Goal: Use online tool/utility: Utilize a website feature to perform a specific function

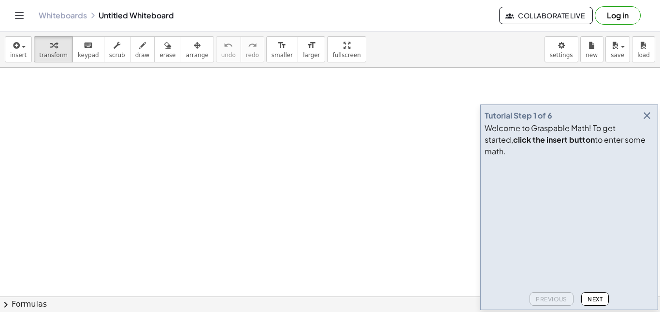
click at [648, 121] on icon "button" at bounding box center [647, 116] width 12 height 12
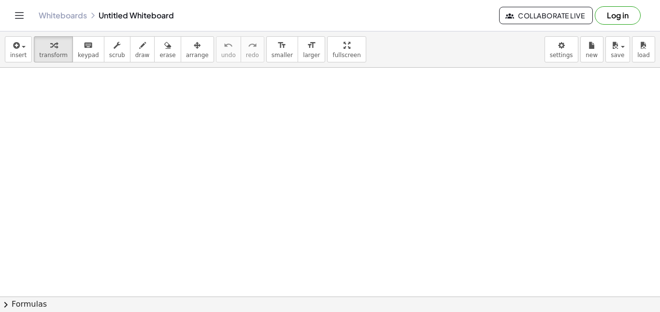
drag, startPoint x: 84, startPoint y: 91, endPoint x: 111, endPoint y: 101, distance: 28.9
click at [15, 56] on span "insert" at bounding box center [18, 55] width 16 height 7
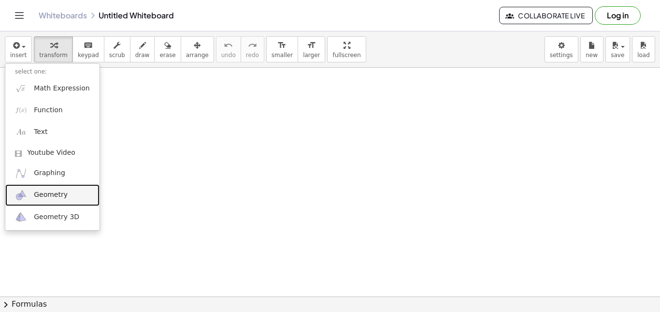
click at [63, 195] on span "Geometry" at bounding box center [51, 195] width 34 height 10
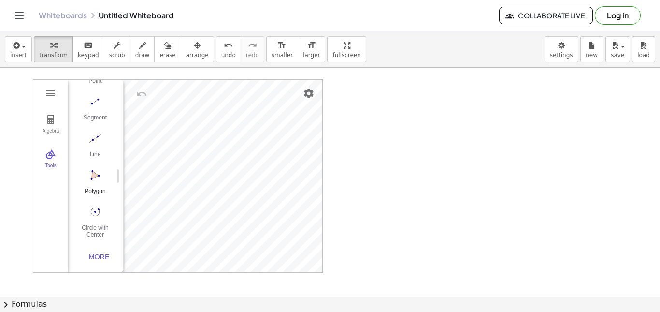
click at [97, 175] on img "Polygon. Select all vertices, then first vertex again" at bounding box center [95, 174] width 39 height 15
click at [89, 173] on img "Polygon. Select all vertices, then first vertex again" at bounding box center [95, 174] width 39 height 15
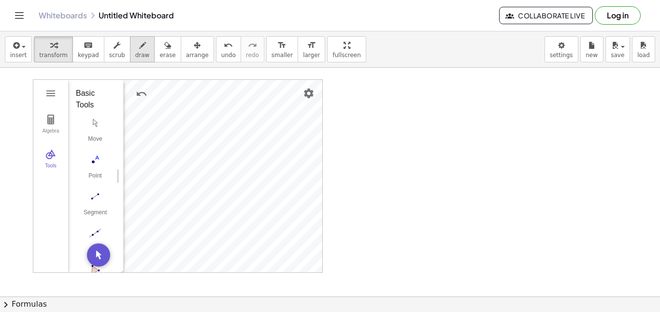
click at [130, 52] on button "draw" at bounding box center [142, 49] width 25 height 26
drag, startPoint x: 165, startPoint y: 203, endPoint x: 171, endPoint y: 216, distance: 13.2
click at [171, 216] on div at bounding box center [330, 296] width 660 height 457
drag, startPoint x: 175, startPoint y: 196, endPoint x: 178, endPoint y: 208, distance: 12.3
click at [178, 208] on div at bounding box center [330, 296] width 660 height 457
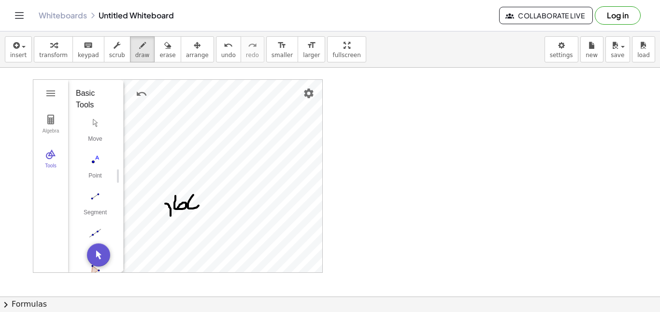
drag, startPoint x: 188, startPoint y: 207, endPoint x: 185, endPoint y: 198, distance: 9.6
click at [185, 197] on div at bounding box center [330, 296] width 660 height 457
click at [202, 188] on div at bounding box center [330, 296] width 660 height 457
click at [162, 54] on button "erase" at bounding box center [167, 49] width 27 height 26
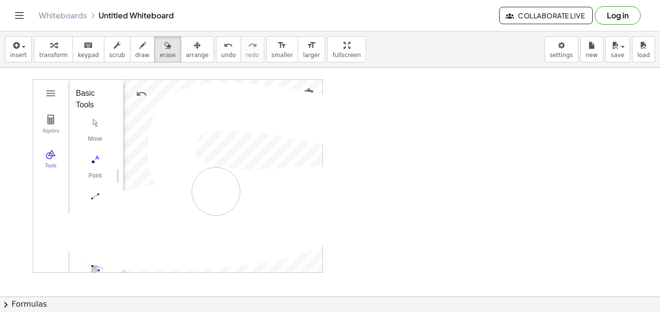
drag, startPoint x: 243, startPoint y: 107, endPoint x: 65, endPoint y: 219, distance: 209.6
click at [23, 221] on div at bounding box center [330, 296] width 660 height 457
click at [145, 89] on div at bounding box center [330, 296] width 660 height 457
click at [145, 91] on div at bounding box center [330, 296] width 660 height 457
click at [143, 95] on div at bounding box center [330, 296] width 660 height 457
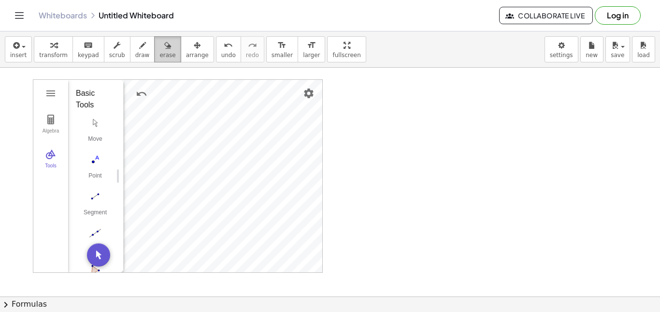
click at [154, 60] on button "erase" at bounding box center [167, 49] width 27 height 26
click at [141, 95] on div at bounding box center [330, 296] width 660 height 457
click at [224, 47] on icon "undo" at bounding box center [228, 46] width 9 height 12
click at [224, 48] on icon "undo" at bounding box center [228, 46] width 9 height 12
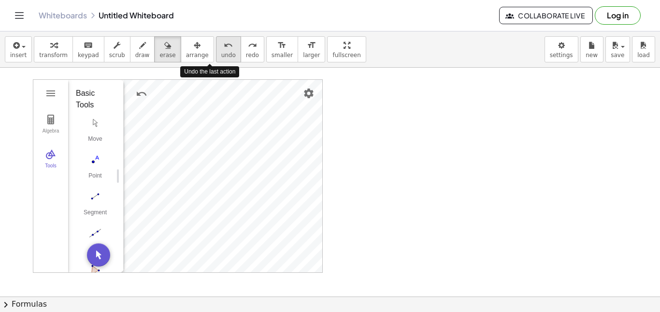
click at [224, 48] on icon "undo" at bounding box center [228, 46] width 9 height 12
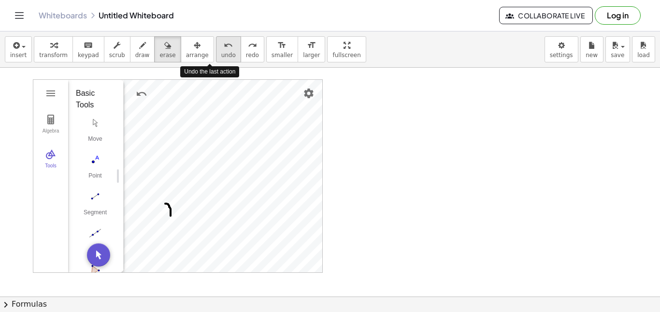
click at [224, 48] on icon "undo" at bounding box center [228, 46] width 9 height 12
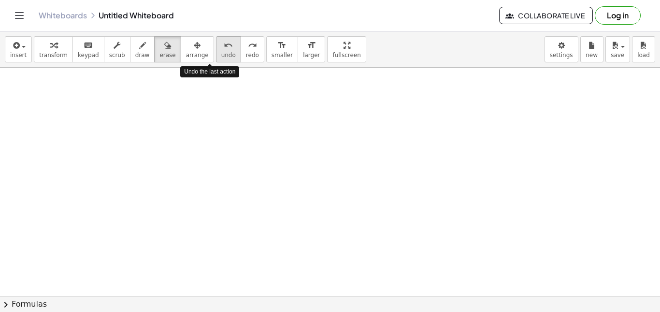
click at [224, 48] on icon "undo" at bounding box center [228, 46] width 9 height 12
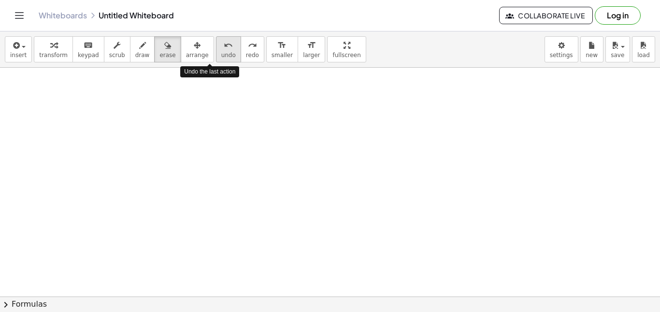
click at [224, 48] on icon "undo" at bounding box center [228, 46] width 9 height 12
click at [216, 51] on button "undo undo" at bounding box center [228, 49] width 25 height 26
click at [130, 57] on button "draw" at bounding box center [142, 49] width 25 height 26
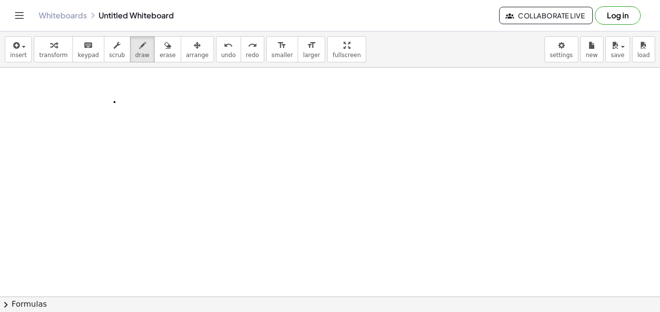
drag, startPoint x: 115, startPoint y: 102, endPoint x: 117, endPoint y: 114, distance: 12.3
click at [117, 114] on div at bounding box center [330, 296] width 660 height 457
drag, startPoint x: 123, startPoint y: 102, endPoint x: 137, endPoint y: 109, distance: 14.9
click at [137, 109] on div at bounding box center [330, 296] width 660 height 457
click at [139, 110] on div at bounding box center [330, 296] width 660 height 457
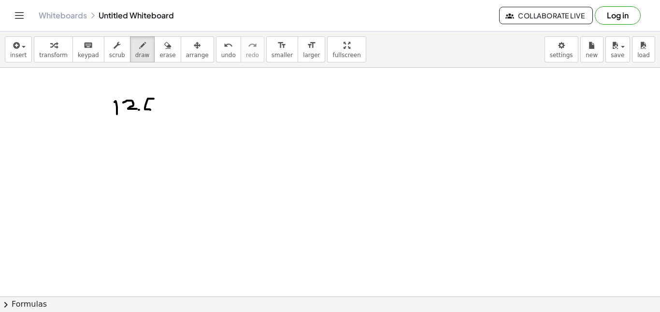
drag, startPoint x: 148, startPoint y: 99, endPoint x: 146, endPoint y: 115, distance: 16.5
click at [146, 115] on div at bounding box center [330, 296] width 660 height 457
drag, startPoint x: 159, startPoint y: 104, endPoint x: 149, endPoint y: 116, distance: 15.7
click at [159, 106] on div at bounding box center [330, 296] width 660 height 457
drag, startPoint x: 110, startPoint y: 123, endPoint x: 183, endPoint y: 126, distance: 72.5
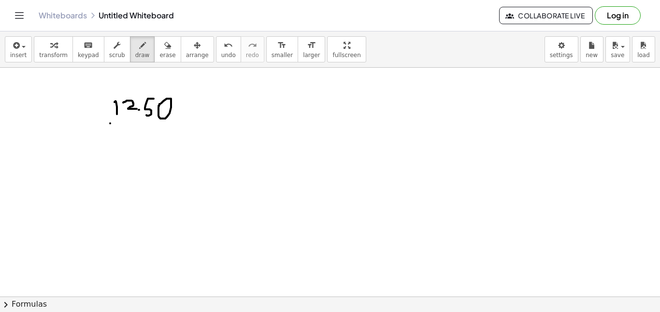
click at [183, 126] on div at bounding box center [330, 296] width 660 height 457
drag, startPoint x: 126, startPoint y: 131, endPoint x: 116, endPoint y: 147, distance: 18.2
click at [116, 147] on div at bounding box center [330, 296] width 660 height 457
drag, startPoint x: 140, startPoint y: 132, endPoint x: 142, endPoint y: 144, distance: 11.7
click at [146, 144] on div at bounding box center [330, 296] width 660 height 457
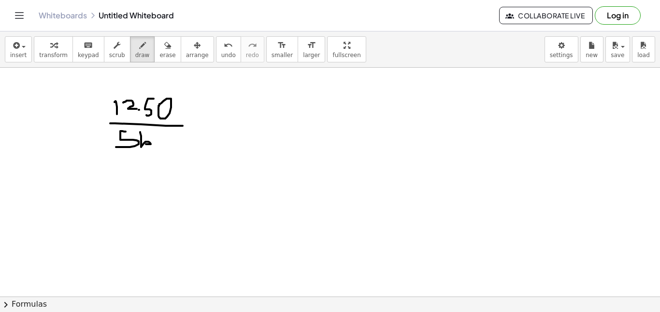
click at [160, 129] on div at bounding box center [330, 296] width 660 height 457
drag, startPoint x: 155, startPoint y: 145, endPoint x: 159, endPoint y: 142, distance: 5.5
click at [158, 142] on div at bounding box center [330, 296] width 660 height 457
drag, startPoint x: 163, startPoint y: 143, endPoint x: 152, endPoint y: 155, distance: 16.4
click at [152, 155] on div at bounding box center [330, 296] width 660 height 457
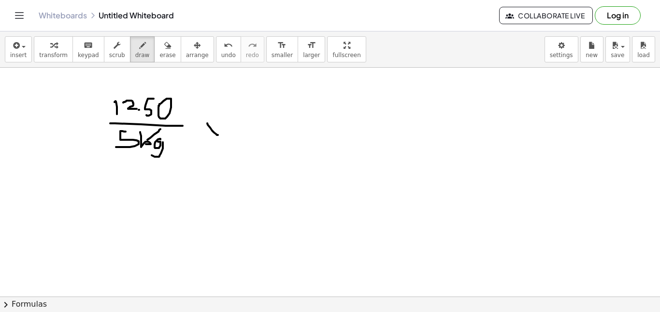
drag, startPoint x: 212, startPoint y: 130, endPoint x: 218, endPoint y: 134, distance: 7.1
click at [218, 135] on div at bounding box center [330, 296] width 660 height 457
drag, startPoint x: 217, startPoint y: 126, endPoint x: 206, endPoint y: 133, distance: 13.0
click at [206, 133] on div at bounding box center [330, 296] width 660 height 457
drag, startPoint x: 249, startPoint y: 104, endPoint x: 249, endPoint y: 116, distance: 11.6
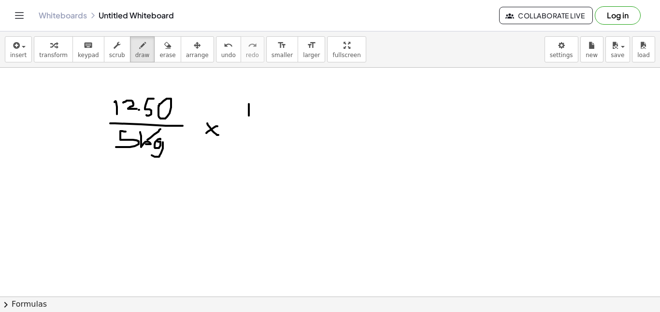
click at [249, 116] on div at bounding box center [330, 296] width 660 height 457
drag, startPoint x: 228, startPoint y: 125, endPoint x: 257, endPoint y: 126, distance: 29.0
click at [257, 126] on div at bounding box center [330, 296] width 660 height 457
click at [228, 145] on div at bounding box center [330, 296] width 660 height 457
drag, startPoint x: 239, startPoint y: 135, endPoint x: 248, endPoint y: 146, distance: 14.1
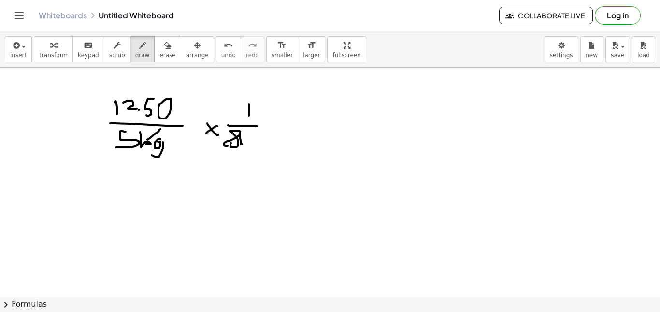
click at [248, 146] on div at bounding box center [330, 296] width 660 height 457
click at [259, 130] on div at bounding box center [330, 296] width 660 height 457
drag, startPoint x: 255, startPoint y: 140, endPoint x: 249, endPoint y: 146, distance: 8.9
click at [249, 146] on div at bounding box center [330, 296] width 660 height 457
drag, startPoint x: 260, startPoint y: 146, endPoint x: 251, endPoint y: 156, distance: 13.7
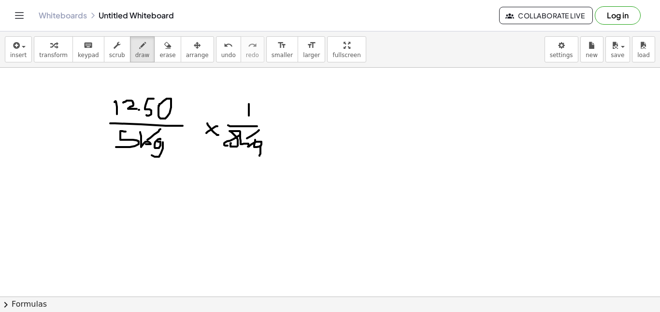
click at [251, 156] on div at bounding box center [330, 296] width 660 height 457
drag, startPoint x: 189, startPoint y: 109, endPoint x: 219, endPoint y: 138, distance: 41.4
click at [219, 138] on div at bounding box center [330, 296] width 660 height 457
drag, startPoint x: 187, startPoint y: 142, endPoint x: 244, endPoint y: 123, distance: 60.1
click at [244, 123] on div at bounding box center [330, 296] width 660 height 457
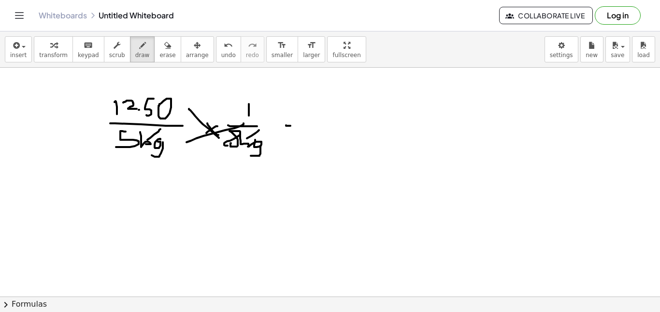
click at [290, 126] on div at bounding box center [330, 296] width 660 height 457
drag, startPoint x: 275, startPoint y: 129, endPoint x: 294, endPoint y: 129, distance: 18.4
click at [294, 129] on div at bounding box center [330, 296] width 660 height 457
click at [386, 115] on div at bounding box center [330, 296] width 660 height 457
drag, startPoint x: 371, startPoint y: 106, endPoint x: 368, endPoint y: 115, distance: 9.0
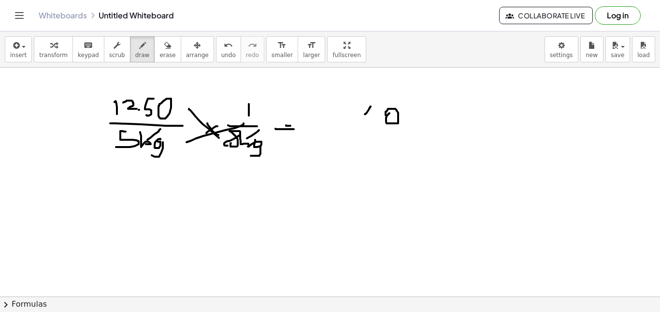
click at [368, 115] on div at bounding box center [330, 296] width 660 height 457
click at [372, 108] on div at bounding box center [330, 296] width 660 height 457
click at [353, 108] on div at bounding box center [330, 296] width 660 height 457
drag, startPoint x: 319, startPoint y: 109, endPoint x: 317, endPoint y: 117, distance: 9.0
click at [317, 117] on div at bounding box center [330, 296] width 660 height 457
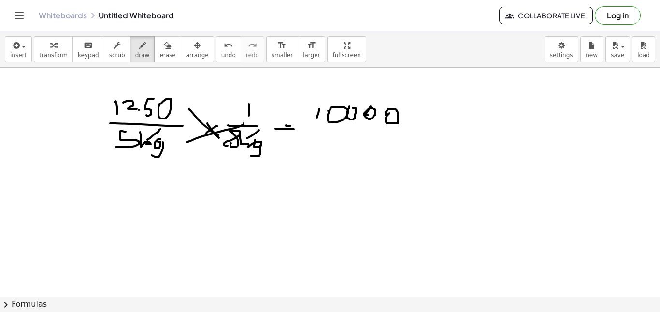
click at [330, 112] on div at bounding box center [330, 296] width 660 height 457
click at [345, 123] on div at bounding box center [330, 296] width 660 height 457
click at [353, 117] on div at bounding box center [330, 296] width 660 height 457
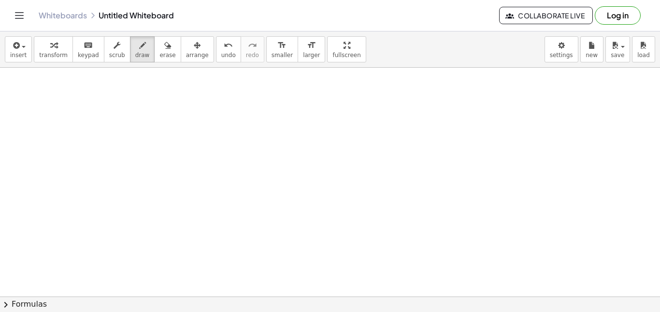
scroll to position [97, 0]
drag, startPoint x: 146, startPoint y: 122, endPoint x: 141, endPoint y: 145, distance: 23.3
click at [141, 145] on div at bounding box center [330, 199] width 660 height 457
drag, startPoint x: 106, startPoint y: 157, endPoint x: 170, endPoint y: 158, distance: 63.8
click at [168, 158] on div at bounding box center [330, 199] width 660 height 457
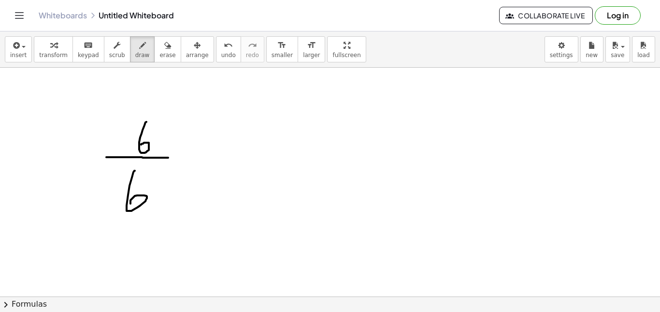
drag, startPoint x: 135, startPoint y: 171, endPoint x: 130, endPoint y: 203, distance: 33.1
click at [130, 203] on div at bounding box center [330, 199] width 660 height 457
drag, startPoint x: 144, startPoint y: 123, endPoint x: 148, endPoint y: 161, distance: 38.5
click at [148, 161] on div at bounding box center [330, 199] width 660 height 457
drag, startPoint x: 157, startPoint y: 138, endPoint x: 153, endPoint y: 146, distance: 8.9
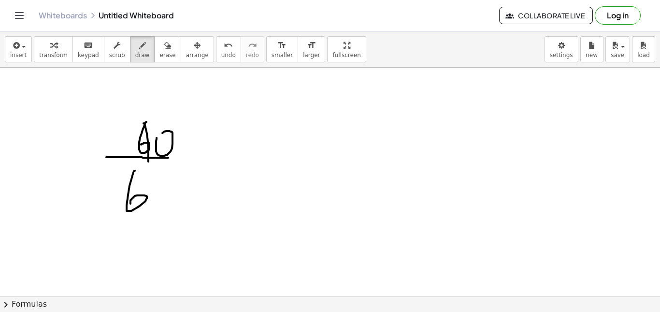
click at [153, 144] on div at bounding box center [330, 199] width 660 height 457
drag, startPoint x: 203, startPoint y: 165, endPoint x: 210, endPoint y: 178, distance: 14.7
click at [210, 178] on div at bounding box center [330, 199] width 660 height 457
drag, startPoint x: 205, startPoint y: 158, endPoint x: 191, endPoint y: 171, distance: 19.5
click at [191, 171] on div at bounding box center [330, 199] width 660 height 457
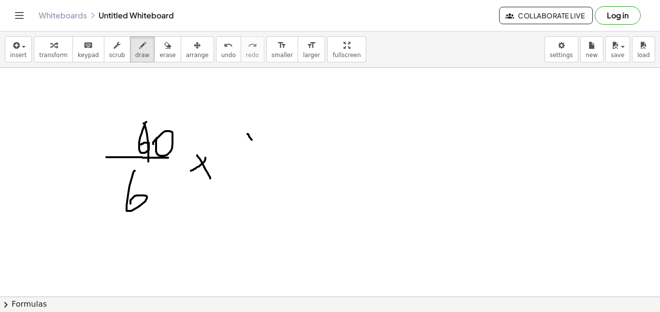
drag, startPoint x: 247, startPoint y: 134, endPoint x: 250, endPoint y: 151, distance: 17.2
click at [255, 147] on div at bounding box center [330, 199] width 660 height 457
drag, startPoint x: 216, startPoint y: 159, endPoint x: 281, endPoint y: 164, distance: 65.4
click at [281, 164] on div at bounding box center [330, 199] width 660 height 457
drag, startPoint x: 231, startPoint y: 174, endPoint x: 231, endPoint y: 195, distance: 20.8
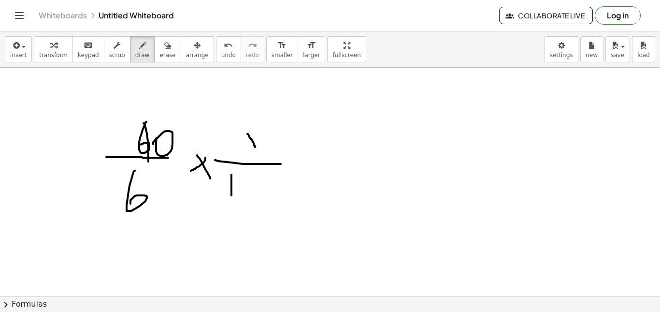
click at [231, 195] on div at bounding box center [330, 199] width 660 height 457
drag, startPoint x: 251, startPoint y: 173, endPoint x: 237, endPoint y: 194, distance: 24.8
click at [237, 194] on div at bounding box center [330, 199] width 660 height 457
click at [317, 163] on div at bounding box center [330, 199] width 660 height 457
drag, startPoint x: 312, startPoint y: 167, endPoint x: 324, endPoint y: 169, distance: 12.2
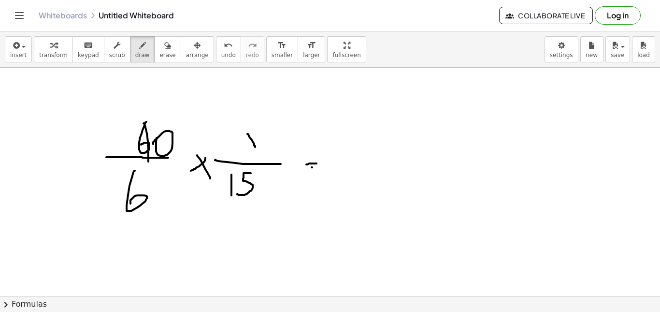
click at [324, 169] on div at bounding box center [330, 199] width 660 height 457
drag, startPoint x: 354, startPoint y: 140, endPoint x: 360, endPoint y: 158, distance: 18.7
click at [360, 158] on div at bounding box center [330, 199] width 660 height 457
click at [365, 145] on div at bounding box center [330, 199] width 660 height 457
drag, startPoint x: 363, startPoint y: 171, endPoint x: 386, endPoint y: 171, distance: 22.2
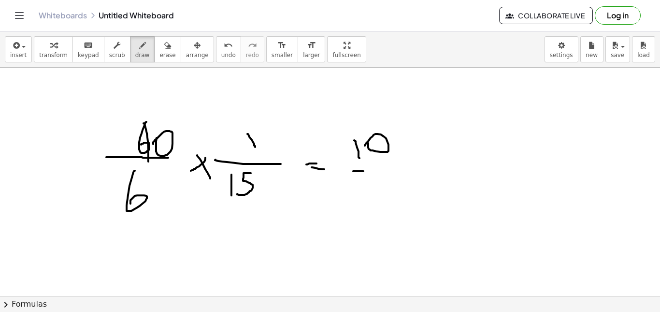
click at [386, 171] on div at bounding box center [330, 199] width 660 height 457
drag, startPoint x: 347, startPoint y: 187, endPoint x: 336, endPoint y: 184, distance: 11.5
click at [336, 184] on div at bounding box center [330, 199] width 660 height 457
drag, startPoint x: 357, startPoint y: 189, endPoint x: 357, endPoint y: 202, distance: 13.5
click at [357, 202] on div at bounding box center [330, 199] width 660 height 457
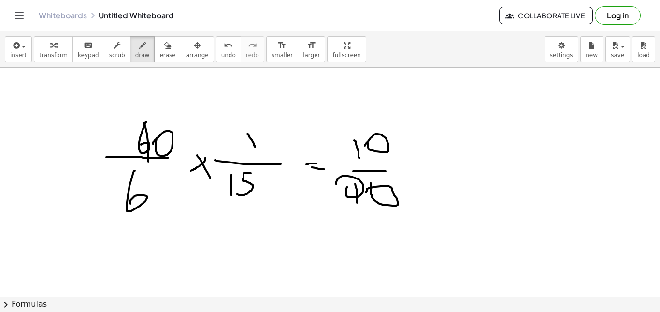
drag, startPoint x: 371, startPoint y: 183, endPoint x: 366, endPoint y: 195, distance: 13.3
click at [366, 195] on div at bounding box center [330, 199] width 660 height 457
drag, startPoint x: 197, startPoint y: 73, endPoint x: 198, endPoint y: 96, distance: 22.2
click at [198, 96] on div at bounding box center [330, 199] width 660 height 457
drag, startPoint x: 211, startPoint y: 74, endPoint x: 208, endPoint y: 99, distance: 25.4
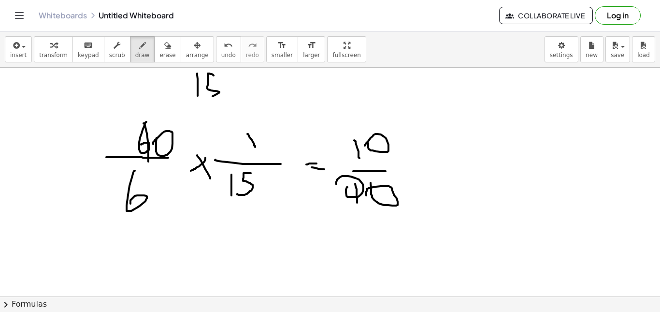
click at [208, 99] on div at bounding box center [330, 199] width 660 height 457
drag, startPoint x: 225, startPoint y: 87, endPoint x: 231, endPoint y: 94, distance: 8.6
click at [231, 94] on div at bounding box center [330, 199] width 660 height 457
drag, startPoint x: 408, startPoint y: 83, endPoint x: 403, endPoint y: 90, distance: 9.3
click at [403, 90] on div at bounding box center [330, 199] width 660 height 457
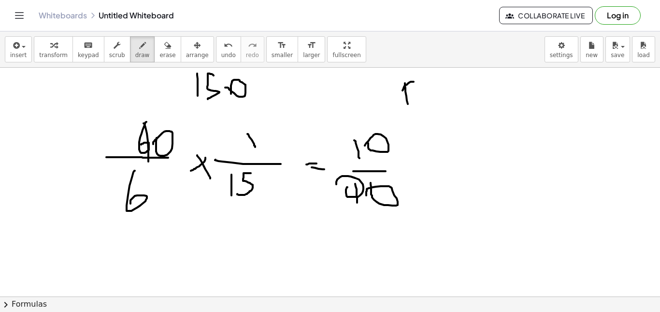
drag, startPoint x: 405, startPoint y: 83, endPoint x: 408, endPoint y: 106, distance: 22.9
click at [408, 106] on div at bounding box center [330, 199] width 660 height 457
drag, startPoint x: 416, startPoint y: 91, endPoint x: 422, endPoint y: 89, distance: 6.4
click at [422, 89] on div at bounding box center [330, 199] width 660 height 457
drag, startPoint x: 441, startPoint y: 89, endPoint x: 449, endPoint y: 99, distance: 12.4
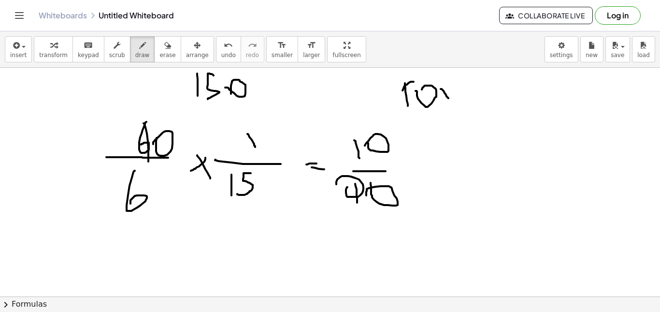
click at [449, 99] on div at bounding box center [330, 199] width 660 height 457
drag, startPoint x: 447, startPoint y: 87, endPoint x: 438, endPoint y: 96, distance: 12.0
click at [438, 96] on div at bounding box center [330, 199] width 660 height 457
click at [154, 49] on button "erase" at bounding box center [167, 49] width 27 height 26
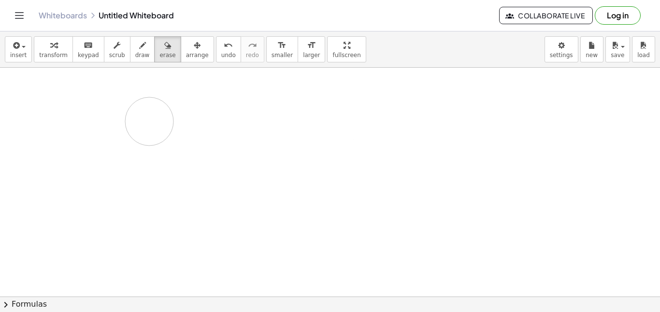
drag, startPoint x: 471, startPoint y: 114, endPoint x: 429, endPoint y: 45, distance: 80.6
click at [151, 125] on div at bounding box center [330, 199] width 660 height 457
click at [139, 49] on icon "button" at bounding box center [142, 46] width 7 height 12
drag, startPoint x: 141, startPoint y: 88, endPoint x: 157, endPoint y: 100, distance: 19.0
click at [157, 100] on div at bounding box center [330, 199] width 660 height 457
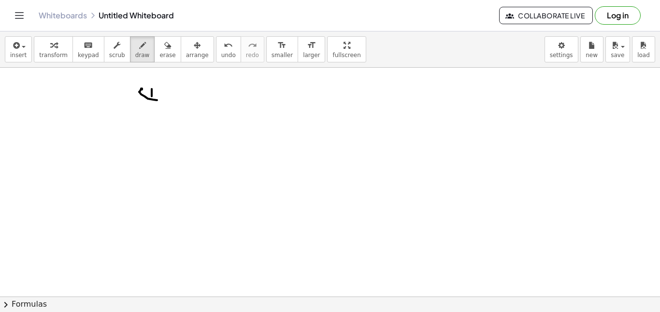
drag, startPoint x: 152, startPoint y: 89, endPoint x: 150, endPoint y: 112, distance: 22.8
click at [150, 112] on div at bounding box center [330, 199] width 660 height 457
drag, startPoint x: 164, startPoint y: 91, endPoint x: 144, endPoint y: 113, distance: 29.4
click at [144, 113] on div at bounding box center [330, 199] width 660 height 457
click at [175, 101] on div at bounding box center [330, 199] width 660 height 457
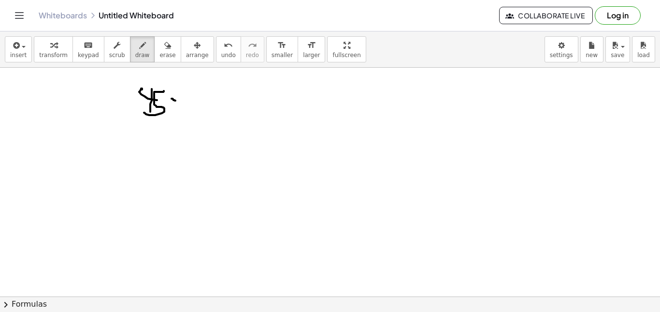
drag, startPoint x: 172, startPoint y: 103, endPoint x: 177, endPoint y: 106, distance: 6.7
click at [177, 106] on div at bounding box center [330, 199] width 660 height 457
drag, startPoint x: 195, startPoint y: 95, endPoint x: 193, endPoint y: 110, distance: 15.2
click at [194, 110] on div at bounding box center [330, 199] width 660 height 457
drag, startPoint x: 210, startPoint y: 102, endPoint x: 205, endPoint y: 101, distance: 5.0
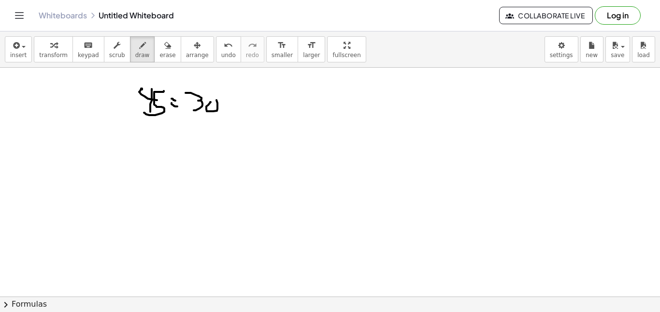
click at [205, 101] on div at bounding box center [330, 199] width 660 height 457
drag, startPoint x: 231, startPoint y: 97, endPoint x: 230, endPoint y: 103, distance: 6.9
click at [226, 103] on div at bounding box center [330, 199] width 660 height 457
click at [222, 119] on div at bounding box center [330, 199] width 660 height 457
click at [241, 116] on div at bounding box center [330, 199] width 660 height 457
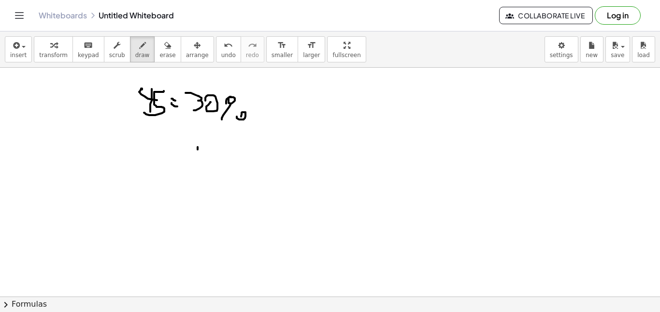
drag, startPoint x: 198, startPoint y: 147, endPoint x: 207, endPoint y: 154, distance: 11.4
click at [207, 154] on div at bounding box center [330, 199] width 660 height 457
drag, startPoint x: 210, startPoint y: 144, endPoint x: 208, endPoint y: 158, distance: 14.1
click at [208, 158] on div at bounding box center [330, 199] width 660 height 457
drag, startPoint x: 223, startPoint y: 141, endPoint x: 213, endPoint y: 154, distance: 16.5
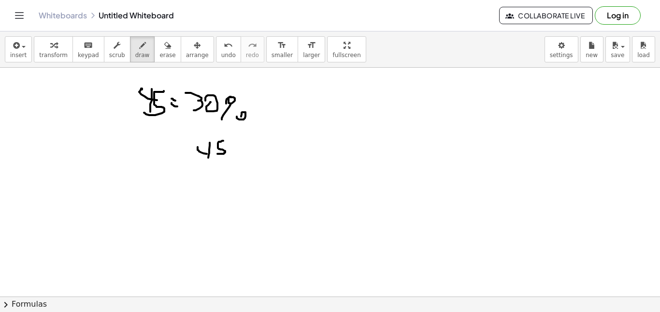
click at [213, 154] on div at bounding box center [330, 199] width 660 height 457
click at [243, 151] on div at bounding box center [330, 199] width 660 height 457
drag, startPoint x: 239, startPoint y: 141, endPoint x: 231, endPoint y: 146, distance: 10.1
click at [231, 146] on div at bounding box center [330, 199] width 660 height 457
drag, startPoint x: 259, startPoint y: 143, endPoint x: 259, endPoint y: 150, distance: 7.2
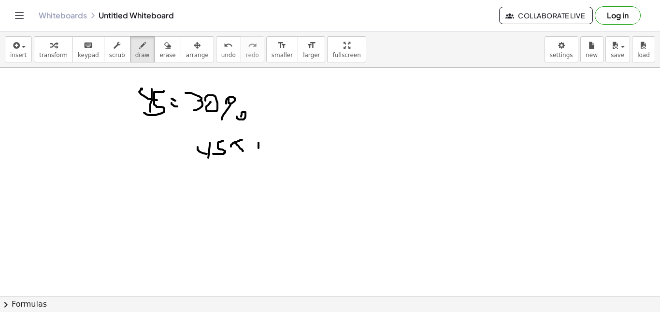
click at [259, 150] on div at bounding box center [330, 199] width 660 height 457
click at [264, 150] on div at bounding box center [330, 199] width 660 height 457
drag, startPoint x: 268, startPoint y: 142, endPoint x: 271, endPoint y: 153, distance: 11.8
click at [271, 153] on div at bounding box center [330, 199] width 660 height 457
click at [277, 143] on div at bounding box center [330, 199] width 660 height 457
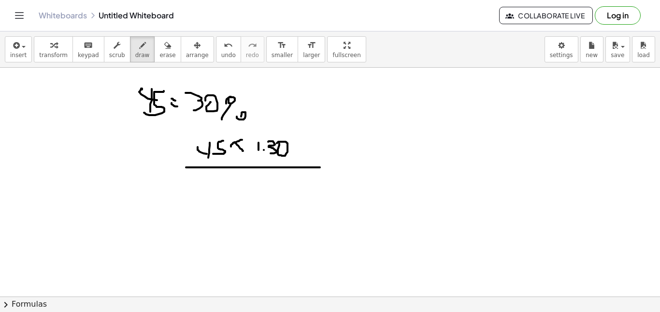
drag, startPoint x: 186, startPoint y: 167, endPoint x: 320, endPoint y: 167, distance: 133.9
click at [320, 167] on div at bounding box center [330, 199] width 660 height 457
drag, startPoint x: 273, startPoint y: 176, endPoint x: 269, endPoint y: 179, distance: 5.1
click at [273, 178] on div at bounding box center [330, 199] width 660 height 457
drag, startPoint x: 253, startPoint y: 183, endPoint x: 250, endPoint y: 179, distance: 5.1
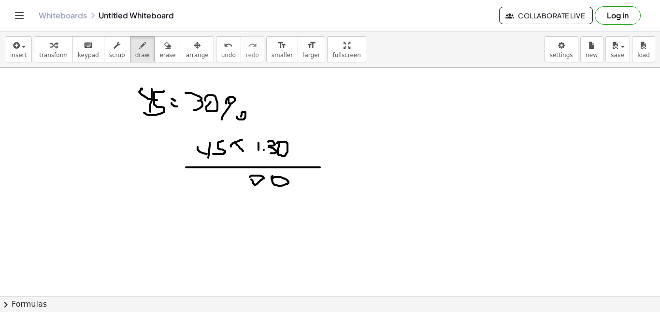
click at [250, 178] on div at bounding box center [330, 199] width 660 height 457
drag, startPoint x: 278, startPoint y: 193, endPoint x: 287, endPoint y: 191, distance: 8.4
click at [289, 193] on div at bounding box center [330, 199] width 660 height 457
drag, startPoint x: 260, startPoint y: 191, endPoint x: 255, endPoint y: 204, distance: 14.1
click at [255, 204] on div at bounding box center [330, 199] width 660 height 457
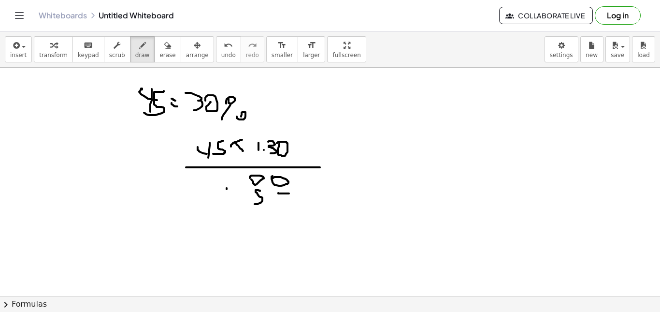
drag, startPoint x: 227, startPoint y: 188, endPoint x: 226, endPoint y: 199, distance: 10.6
click at [226, 199] on div at bounding box center [330, 199] width 660 height 457
drag, startPoint x: 240, startPoint y: 189, endPoint x: 234, endPoint y: 206, distance: 17.7
click at [234, 205] on div at bounding box center [330, 199] width 660 height 457
drag, startPoint x: 259, startPoint y: 215, endPoint x: 268, endPoint y: 215, distance: 8.7
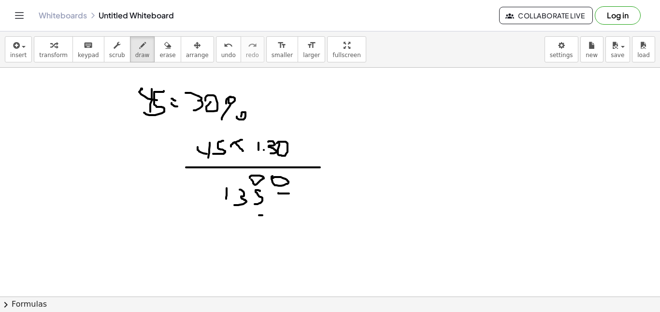
click at [269, 215] on div at bounding box center [330, 199] width 660 height 457
drag, startPoint x: 245, startPoint y: 215, endPoint x: 232, endPoint y: 227, distance: 17.4
click at [233, 227] on div at bounding box center [330, 199] width 660 height 457
drag, startPoint x: 221, startPoint y: 214, endPoint x: 228, endPoint y: 218, distance: 7.9
click at [228, 218] on div at bounding box center [330, 199] width 660 height 457
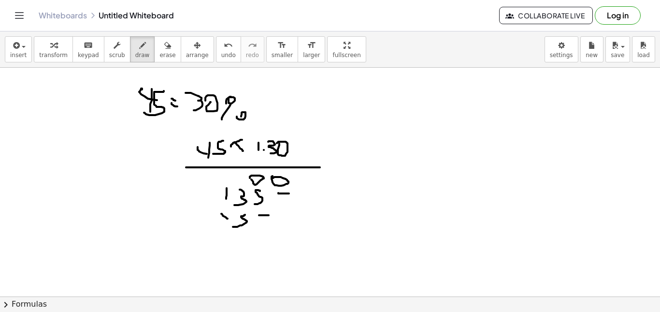
drag, startPoint x: 230, startPoint y: 212, endPoint x: 227, endPoint y: 227, distance: 15.4
click at [227, 227] on div at bounding box center [330, 199] width 660 height 457
drag, startPoint x: 203, startPoint y: 231, endPoint x: 288, endPoint y: 235, distance: 84.7
click at [288, 235] on div at bounding box center [330, 199] width 660 height 457
drag, startPoint x: 273, startPoint y: 249, endPoint x: 269, endPoint y: 254, distance: 6.2
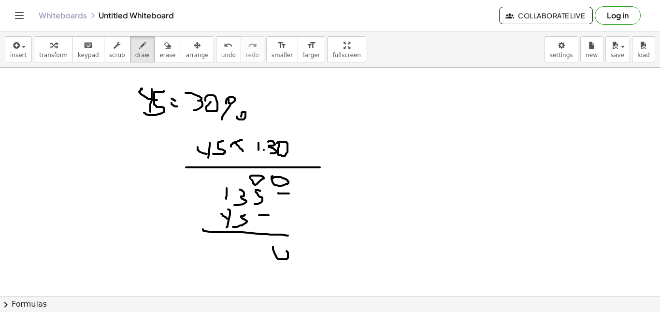
click at [271, 254] on div at bounding box center [330, 199] width 660 height 457
drag, startPoint x: 264, startPoint y: 246, endPoint x: 252, endPoint y: 255, distance: 15.3
click at [252, 255] on div at bounding box center [330, 199] width 660 height 457
drag, startPoint x: 244, startPoint y: 253, endPoint x: 235, endPoint y: 256, distance: 9.2
click at [235, 256] on div at bounding box center [330, 199] width 660 height 457
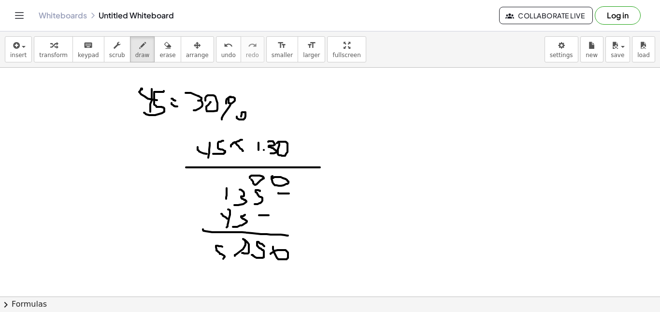
drag, startPoint x: 222, startPoint y: 246, endPoint x: 203, endPoint y: 264, distance: 26.3
click at [203, 264] on div at bounding box center [330, 199] width 660 height 457
click at [251, 251] on div at bounding box center [330, 199] width 660 height 457
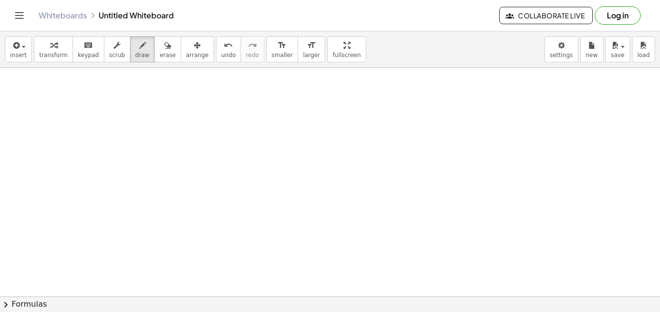
scroll to position [374, 0]
drag, startPoint x: 184, startPoint y: 82, endPoint x: 188, endPoint y: 90, distance: 9.5
click at [188, 90] on div at bounding box center [330, 37] width 660 height 686
drag, startPoint x: 188, startPoint y: 84, endPoint x: 188, endPoint y: 109, distance: 25.1
click at [188, 109] on div at bounding box center [330, 37] width 660 height 686
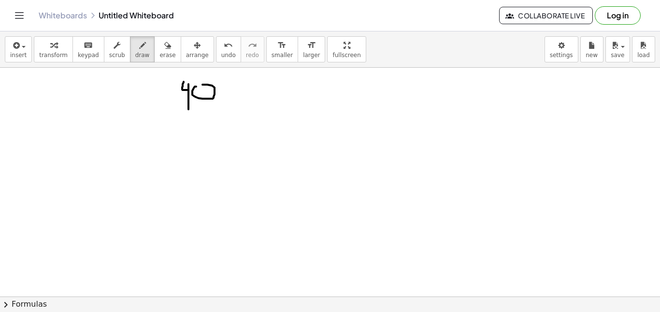
click at [198, 86] on div at bounding box center [330, 37] width 660 height 686
drag, startPoint x: 170, startPoint y: 103, endPoint x: 227, endPoint y: 102, distance: 57.5
click at [227, 102] on div at bounding box center [330, 37] width 660 height 686
drag, startPoint x: 180, startPoint y: 111, endPoint x: 167, endPoint y: 125, distance: 19.1
click at [167, 125] on div at bounding box center [330, 37] width 660 height 686
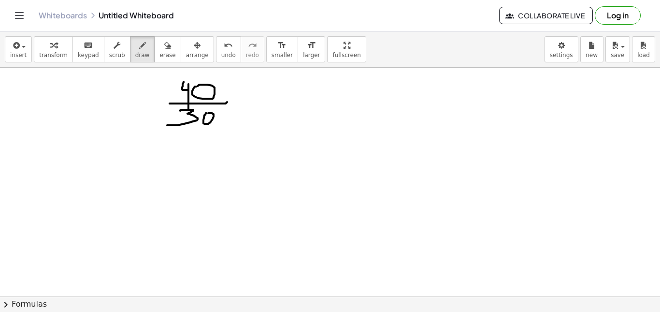
click at [203, 115] on div at bounding box center [330, 37] width 660 height 686
drag, startPoint x: 232, startPoint y: 98, endPoint x: 241, endPoint y: 109, distance: 14.1
click at [240, 109] on div at bounding box center [330, 37] width 660 height 686
drag, startPoint x: 237, startPoint y: 99, endPoint x: 229, endPoint y: 107, distance: 11.6
click at [229, 107] on div at bounding box center [330, 37] width 660 height 686
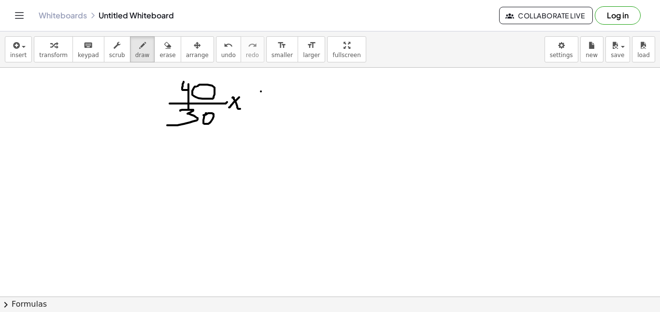
drag, startPoint x: 261, startPoint y: 91, endPoint x: 261, endPoint y: 98, distance: 6.3
click at [261, 98] on div at bounding box center [330, 37] width 660 height 686
click at [266, 94] on div at bounding box center [330, 37] width 660 height 686
drag, startPoint x: 277, startPoint y: 91, endPoint x: 263, endPoint y: 107, distance: 21.2
click at [276, 94] on div at bounding box center [330, 37] width 660 height 686
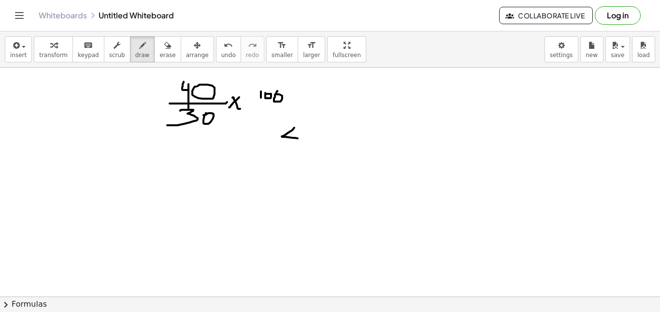
drag, startPoint x: 294, startPoint y: 128, endPoint x: 302, endPoint y: 138, distance: 12.5
click at [301, 138] on div at bounding box center [330, 37] width 660 height 686
drag, startPoint x: 301, startPoint y: 132, endPoint x: 291, endPoint y: 146, distance: 16.6
click at [289, 147] on div at bounding box center [330, 37] width 660 height 686
drag, startPoint x: 321, startPoint y: 132, endPoint x: 317, endPoint y: 144, distance: 12.2
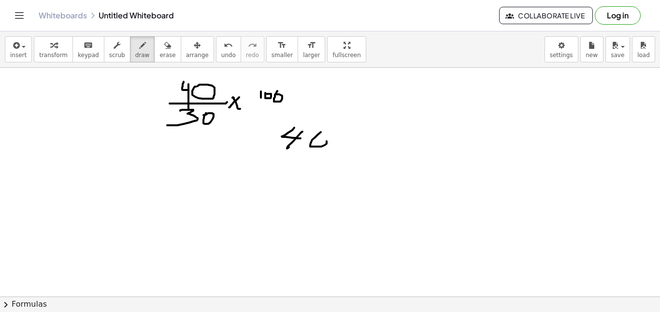
click at [309, 144] on div at bounding box center [330, 37] width 660 height 686
click at [340, 141] on div at bounding box center [330, 37] width 660 height 686
drag, startPoint x: 346, startPoint y: 142, endPoint x: 351, endPoint y: 142, distance: 5.3
click at [361, 141] on div at bounding box center [330, 37] width 660 height 686
drag, startPoint x: 277, startPoint y: 154, endPoint x: 352, endPoint y: 162, distance: 75.4
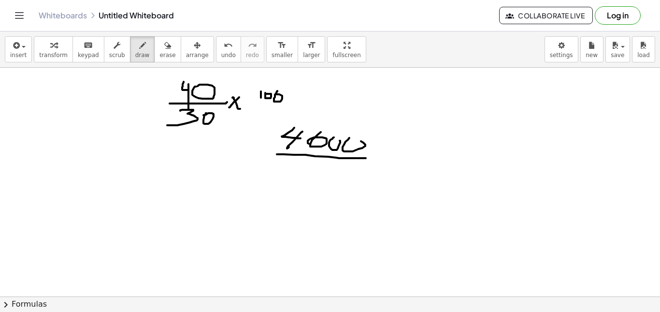
click at [363, 159] on div at bounding box center [330, 37] width 660 height 686
drag, startPoint x: 305, startPoint y: 166, endPoint x: 304, endPoint y: 185, distance: 18.9
click at [304, 185] on div at bounding box center [330, 37] width 660 height 686
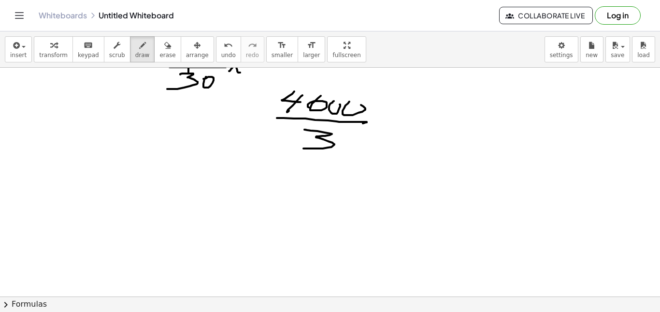
scroll to position [457, 0]
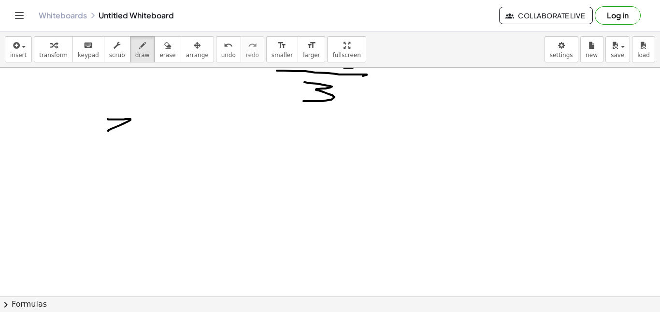
drag, startPoint x: 129, startPoint y: 119, endPoint x: 135, endPoint y: 132, distance: 14.5
click at [135, 132] on div at bounding box center [330, 67] width 660 height 914
drag, startPoint x: 104, startPoint y: 139, endPoint x: 130, endPoint y: 141, distance: 25.7
click at [130, 141] on div at bounding box center [330, 67] width 660 height 914
drag, startPoint x: 122, startPoint y: 147, endPoint x: 107, endPoint y: 158, distance: 18.0
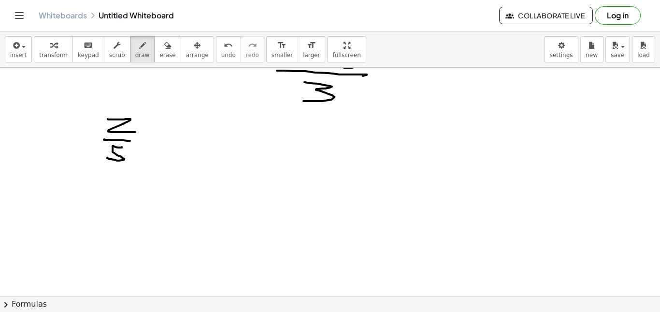
click at [107, 158] on div at bounding box center [330, 67] width 660 height 914
drag, startPoint x: 144, startPoint y: 139, endPoint x: 154, endPoint y: 140, distance: 10.2
click at [154, 140] on div at bounding box center [330, 67] width 660 height 914
drag, startPoint x: 144, startPoint y: 143, endPoint x: 157, endPoint y: 142, distance: 13.1
click at [157, 142] on div at bounding box center [330, 67] width 660 height 914
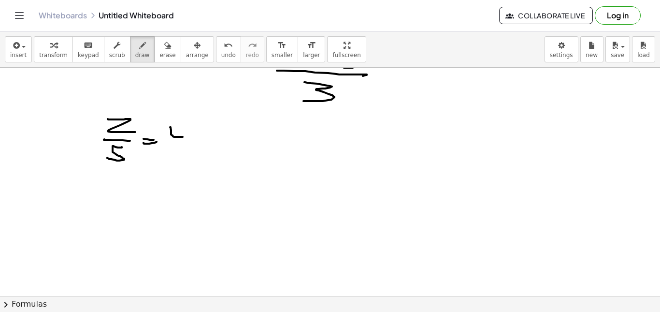
drag, startPoint x: 171, startPoint y: 127, endPoint x: 183, endPoint y: 137, distance: 15.5
click at [183, 137] on div at bounding box center [330, 67] width 660 height 914
drag, startPoint x: 181, startPoint y: 126, endPoint x: 181, endPoint y: 145, distance: 19.8
click at [181, 145] on div at bounding box center [330, 67] width 660 height 914
drag, startPoint x: 186, startPoint y: 130, endPoint x: 190, endPoint y: 129, distance: 5.0
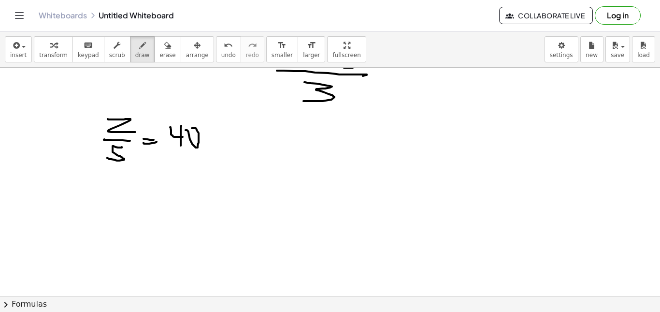
click at [190, 129] on div at bounding box center [330, 67] width 660 height 914
drag, startPoint x: 126, startPoint y: 191, endPoint x: 134, endPoint y: 204, distance: 15.6
click at [134, 204] on div at bounding box center [330, 67] width 660 height 914
drag, startPoint x: 108, startPoint y: 212, endPoint x: 147, endPoint y: 212, distance: 39.1
click at [147, 212] on div at bounding box center [330, 67] width 660 height 914
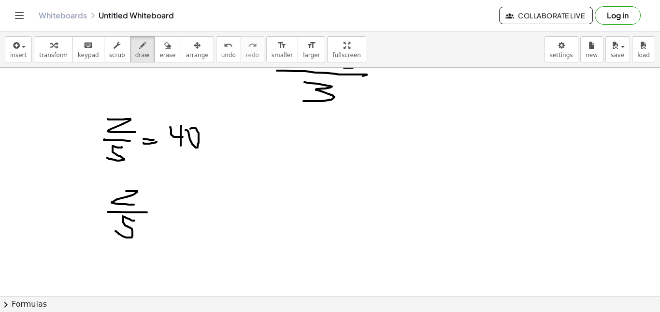
drag, startPoint x: 134, startPoint y: 220, endPoint x: 116, endPoint y: 231, distance: 21.6
click at [116, 231] on div at bounding box center [330, 67] width 660 height 914
drag, startPoint x: 108, startPoint y: 186, endPoint x: 147, endPoint y: 189, distance: 38.8
click at [147, 189] on div at bounding box center [330, 67] width 660 height 914
drag, startPoint x: 125, startPoint y: 170, endPoint x: 130, endPoint y: 180, distance: 11.0
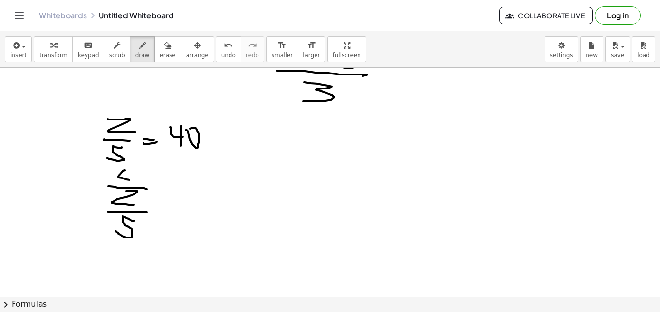
click at [130, 180] on div at bounding box center [330, 67] width 660 height 914
drag, startPoint x: 130, startPoint y: 174, endPoint x: 126, endPoint y: 185, distance: 11.9
click at [126, 185] on div at bounding box center [330, 67] width 660 height 914
click at [133, 176] on div at bounding box center [330, 67] width 660 height 914
drag, startPoint x: 215, startPoint y: 203, endPoint x: 228, endPoint y: 196, distance: 14.9
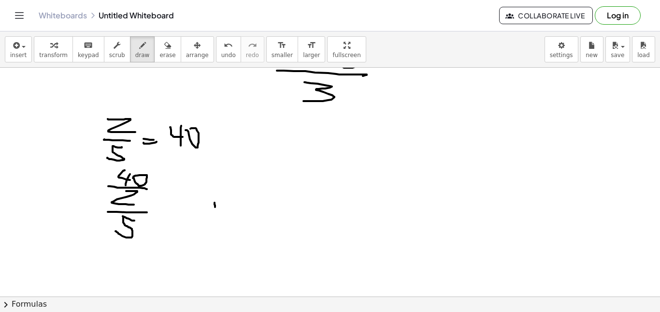
click at [213, 212] on div at bounding box center [330, 67] width 660 height 914
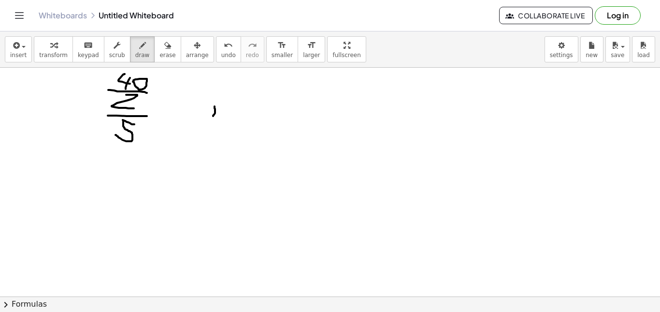
scroll to position [554, 0]
drag, startPoint x: 279, startPoint y: 85, endPoint x: 290, endPoint y: 87, distance: 11.4
drag, startPoint x: 287, startPoint y: 79, endPoint x: 288, endPoint y: 96, distance: 17.0
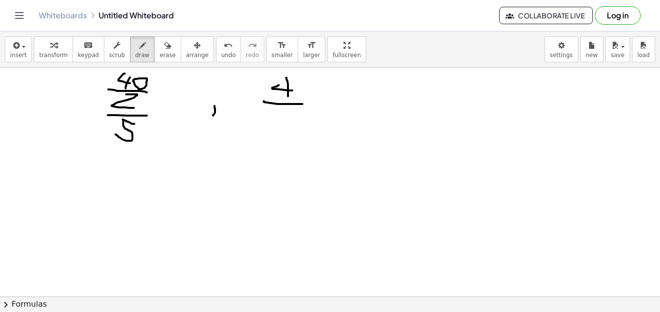
drag, startPoint x: 264, startPoint y: 101, endPoint x: 303, endPoint y: 104, distance: 38.8
drag, startPoint x: 277, startPoint y: 111, endPoint x: 305, endPoint y: 131, distance: 34.7
drag, startPoint x: 320, startPoint y: 101, endPoint x: 335, endPoint y: 118, distance: 23.6
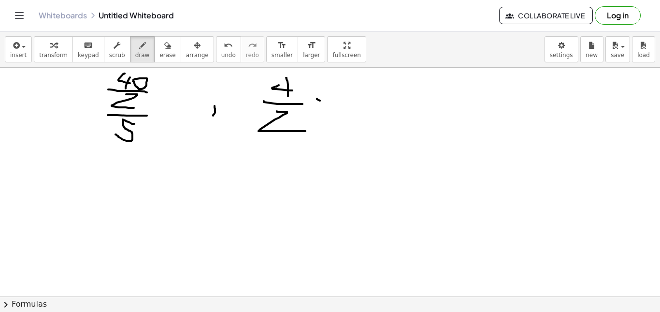
drag, startPoint x: 276, startPoint y: 82, endPoint x: 275, endPoint y: 94, distance: 12.6
drag, startPoint x: 264, startPoint y: 98, endPoint x: 291, endPoint y: 102, distance: 27.9
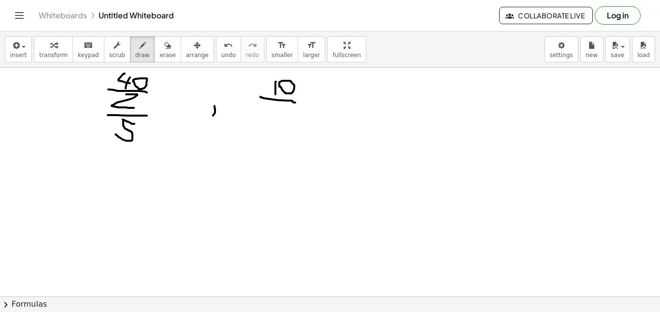
drag, startPoint x: 275, startPoint y: 107, endPoint x: 276, endPoint y: 114, distance: 7.4
drag, startPoint x: 277, startPoint y: 104, endPoint x: 273, endPoint y: 130, distance: 26.9
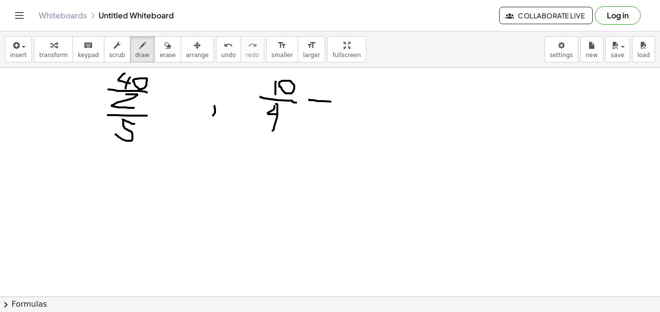
drag, startPoint x: 309, startPoint y: 100, endPoint x: 339, endPoint y: 101, distance: 30.0
drag, startPoint x: 313, startPoint y: 96, endPoint x: 322, endPoint y: 111, distance: 17.8
drag, startPoint x: 318, startPoint y: 102, endPoint x: 309, endPoint y: 114, distance: 15.5
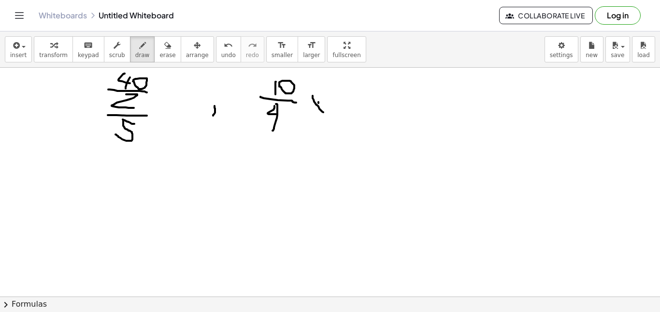
drag, startPoint x: 349, startPoint y: 110, endPoint x: 336, endPoint y: 102, distance: 15.6
drag, startPoint x: 359, startPoint y: 91, endPoint x: 362, endPoint y: 99, distance: 8.9
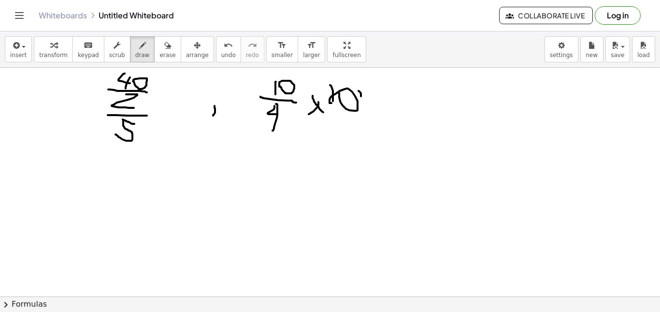
drag, startPoint x: 307, startPoint y: 101, endPoint x: 324, endPoint y: 116, distance: 22.6
drag, startPoint x: 321, startPoint y: 103, endPoint x: 313, endPoint y: 118, distance: 17.1
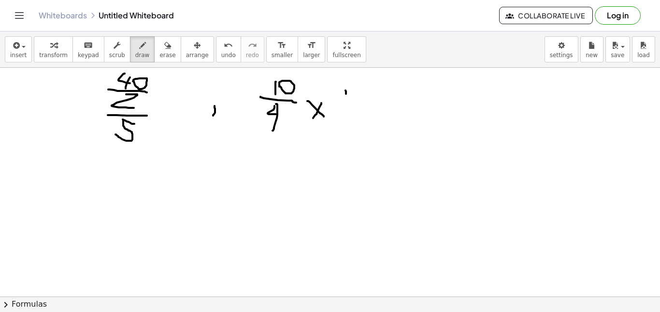
drag, startPoint x: 346, startPoint y: 90, endPoint x: 346, endPoint y: 102, distance: 12.1
drag, startPoint x: 335, startPoint y: 110, endPoint x: 394, endPoint y: 109, distance: 59.0
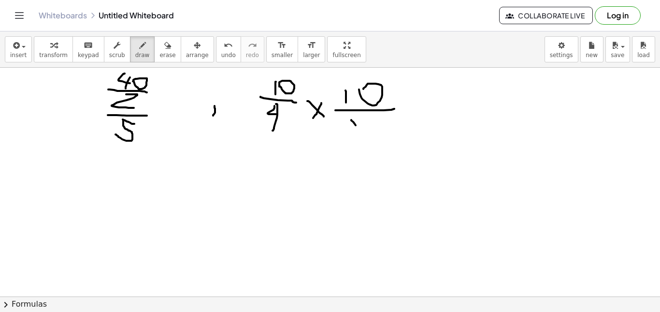
drag, startPoint x: 356, startPoint y: 125, endPoint x: 356, endPoint y: 132, distance: 7.3
drag, startPoint x: 331, startPoint y: 75, endPoint x: 300, endPoint y: 74, distance: 30.9
drag, startPoint x: 437, startPoint y: 90, endPoint x: 438, endPoint y: 103, distance: 13.1
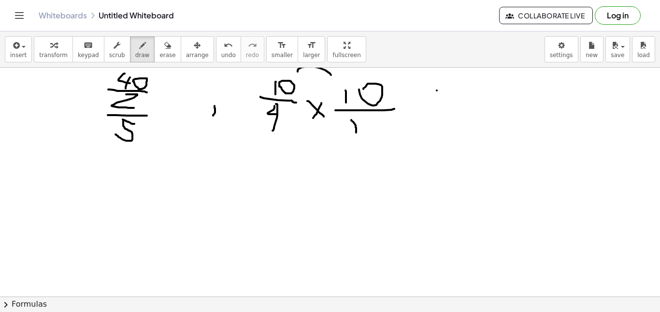
drag, startPoint x: 450, startPoint y: 95, endPoint x: 454, endPoint y: 98, distance: 5.0
drag, startPoint x: 457, startPoint y: 96, endPoint x: 458, endPoint y: 101, distance: 5.9
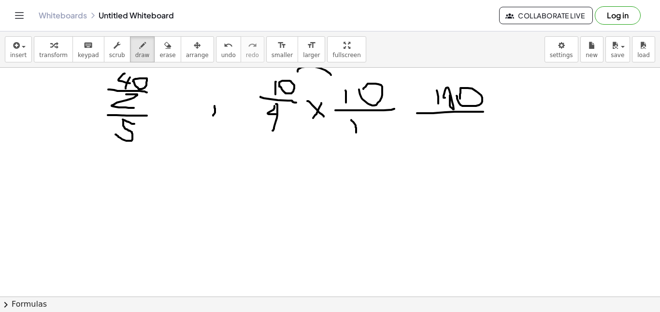
drag, startPoint x: 470, startPoint y: 112, endPoint x: 483, endPoint y: 112, distance: 13.5
drag, startPoint x: 431, startPoint y: 122, endPoint x: 441, endPoint y: 132, distance: 14.4
drag, startPoint x: 441, startPoint y: 129, endPoint x: 441, endPoint y: 146, distance: 17.4
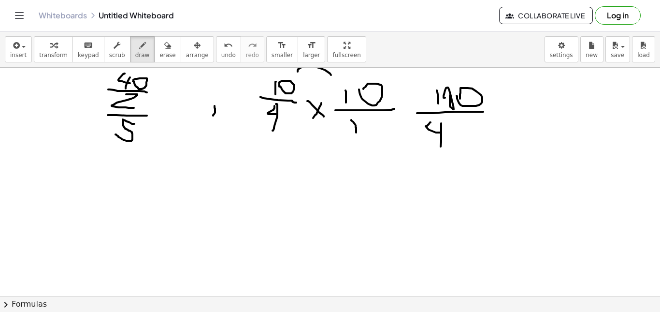
drag, startPoint x: 499, startPoint y: 119, endPoint x: 506, endPoint y: 118, distance: 7.7
drag, startPoint x: 522, startPoint y: 104, endPoint x: 536, endPoint y: 117, distance: 19.1
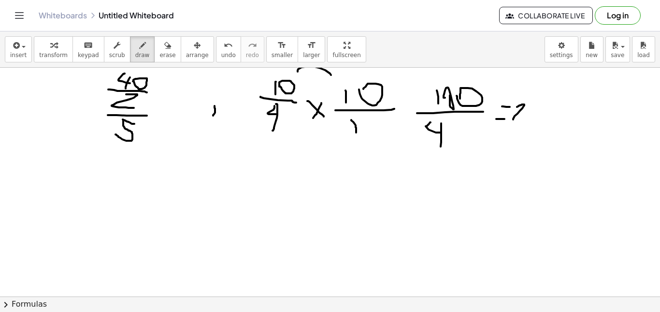
drag, startPoint x: 549, startPoint y: 107, endPoint x: 538, endPoint y: 124, distance: 20.0
drag, startPoint x: 275, startPoint y: 80, endPoint x: 294, endPoint y: 93, distance: 23.1
